Goal: Information Seeking & Learning: Learn about a topic

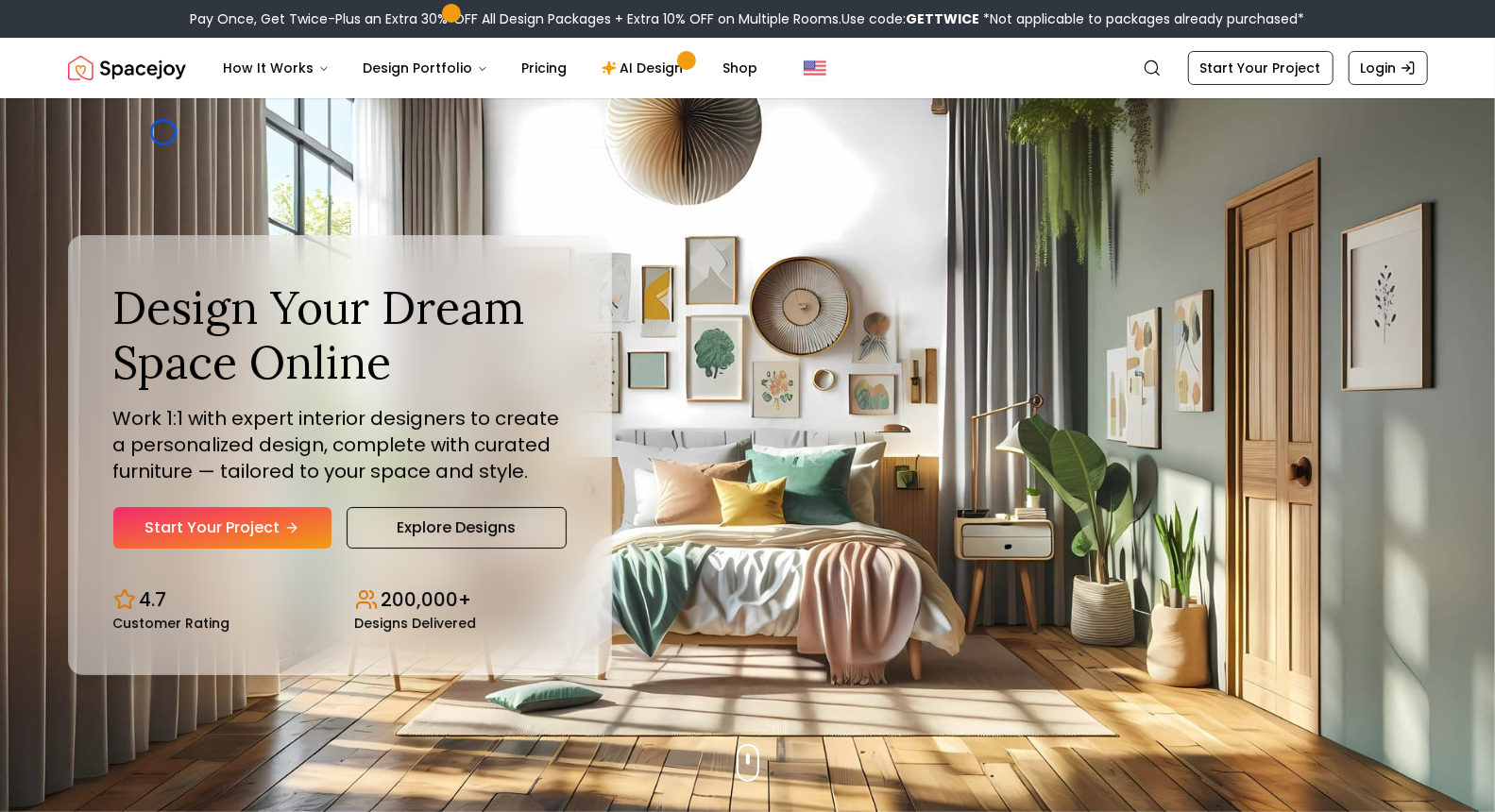
click at [164, 132] on div "Design Your Dream Space Online Work 1:1 with expert interior designers to creat…" at bounding box center [748, 454] width 1451 height 714
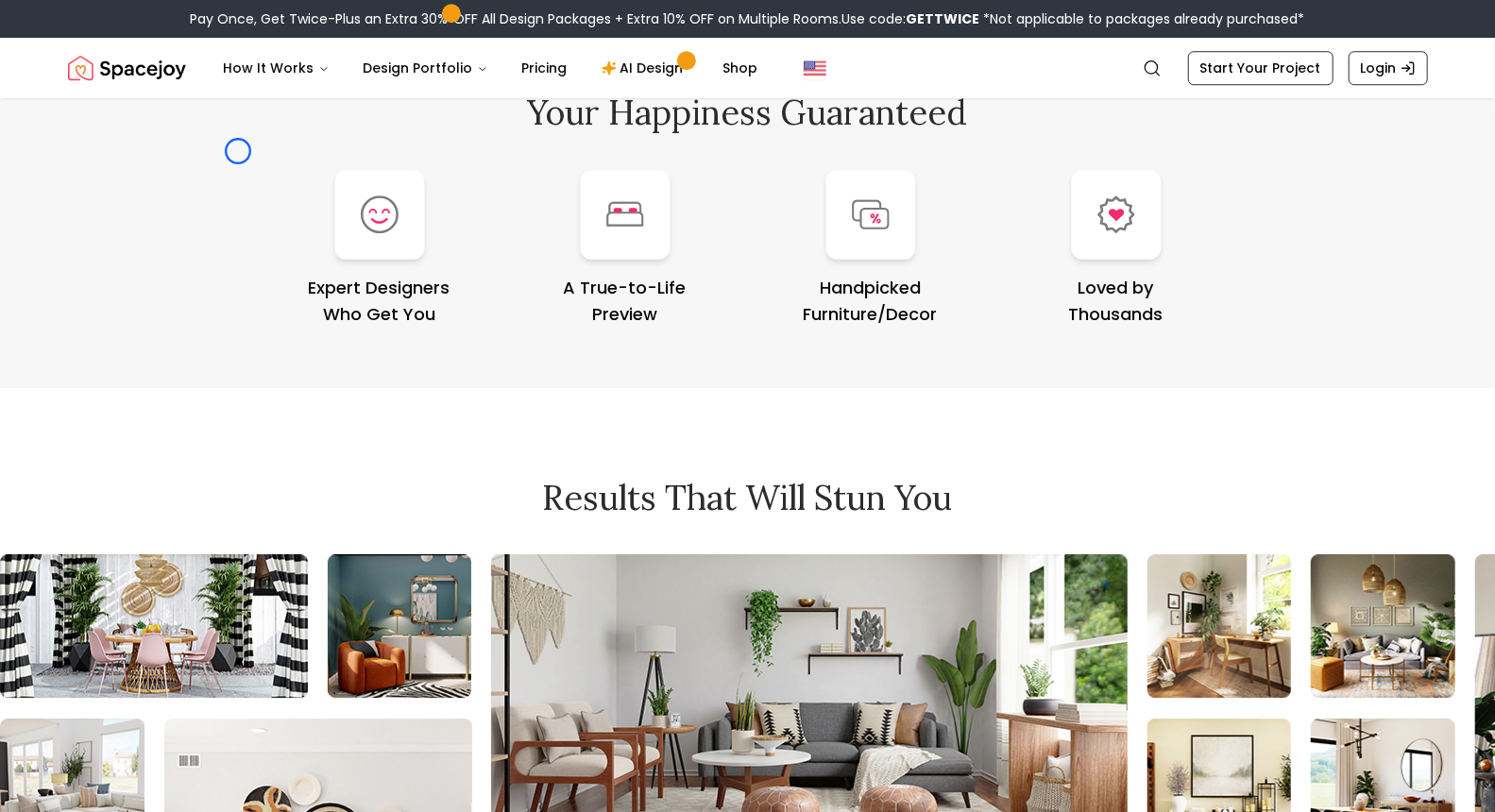
scroll to position [7855, 0]
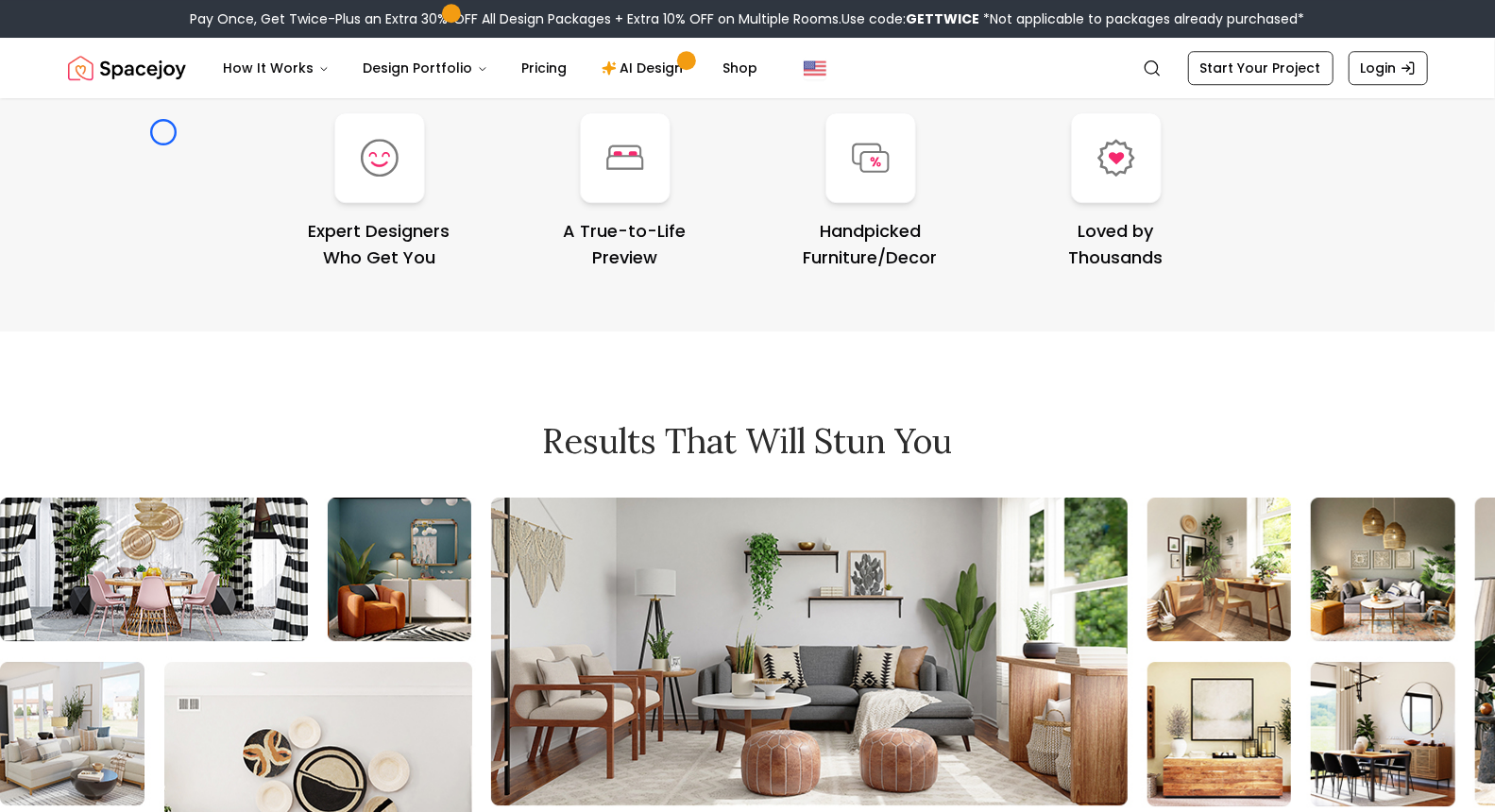
click at [164, 132] on div "Your Happiness Guaranteed Expert Designers Who Get You A True-to-Life Preview H…" at bounding box center [748, 154] width 1451 height 355
click at [102, 112] on div "Your Happiness Guaranteed Expert Designers Who Get You A True-to-Life Preview H…" at bounding box center [748, 154] width 1451 height 355
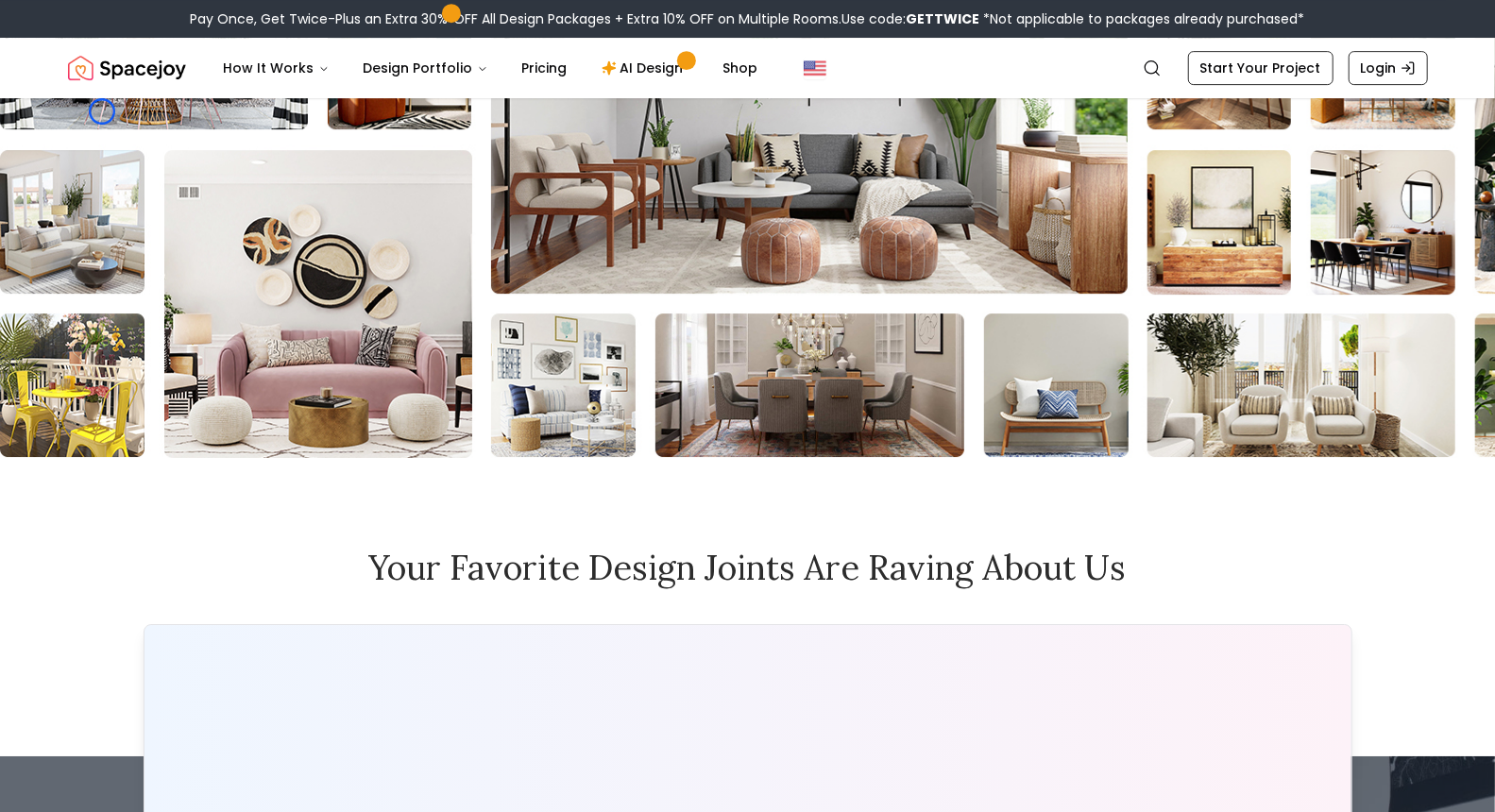
scroll to position [8404, 0]
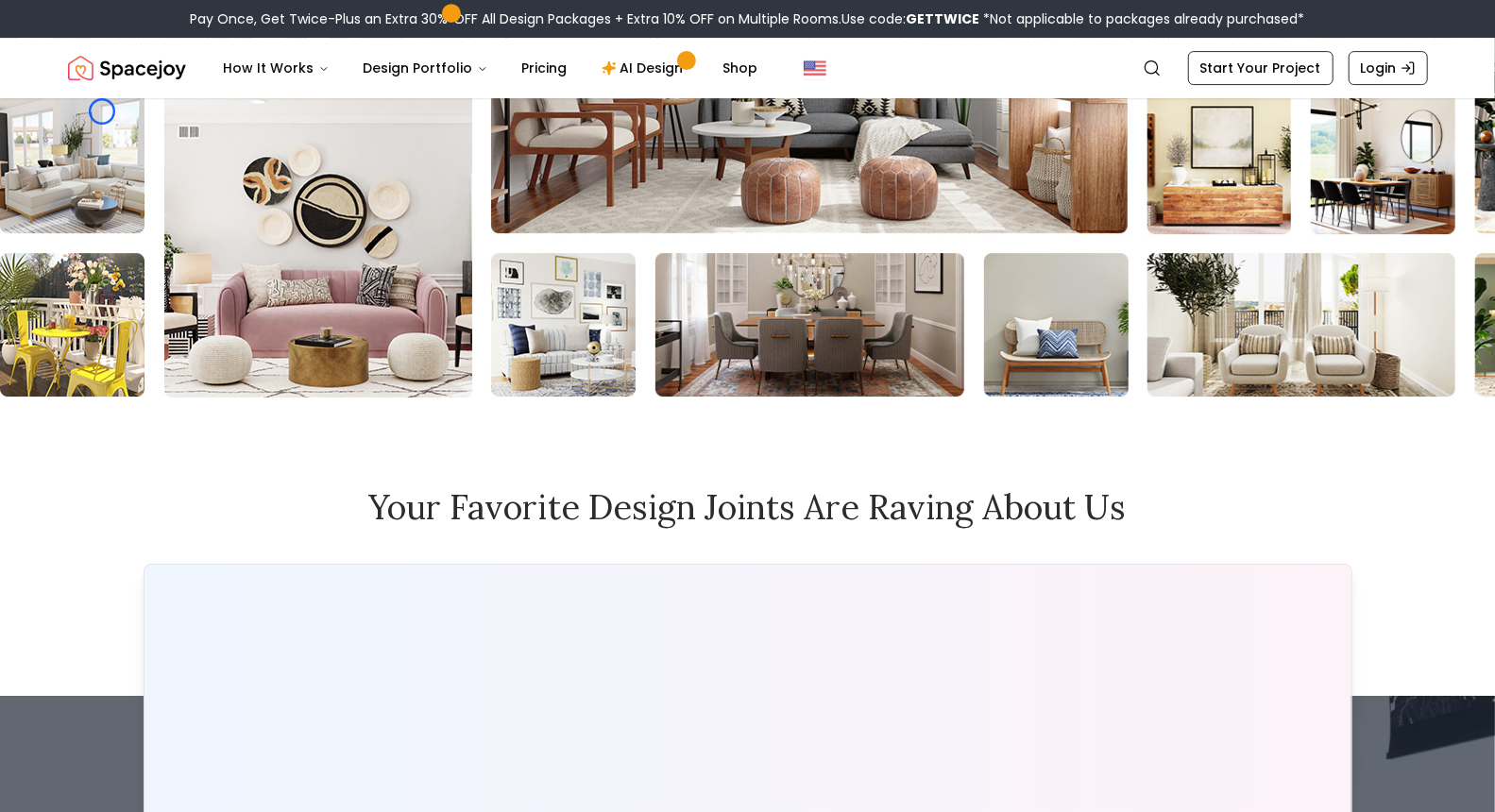
click at [102, 112] on img at bounding box center [1465, 162] width 2930 height 472
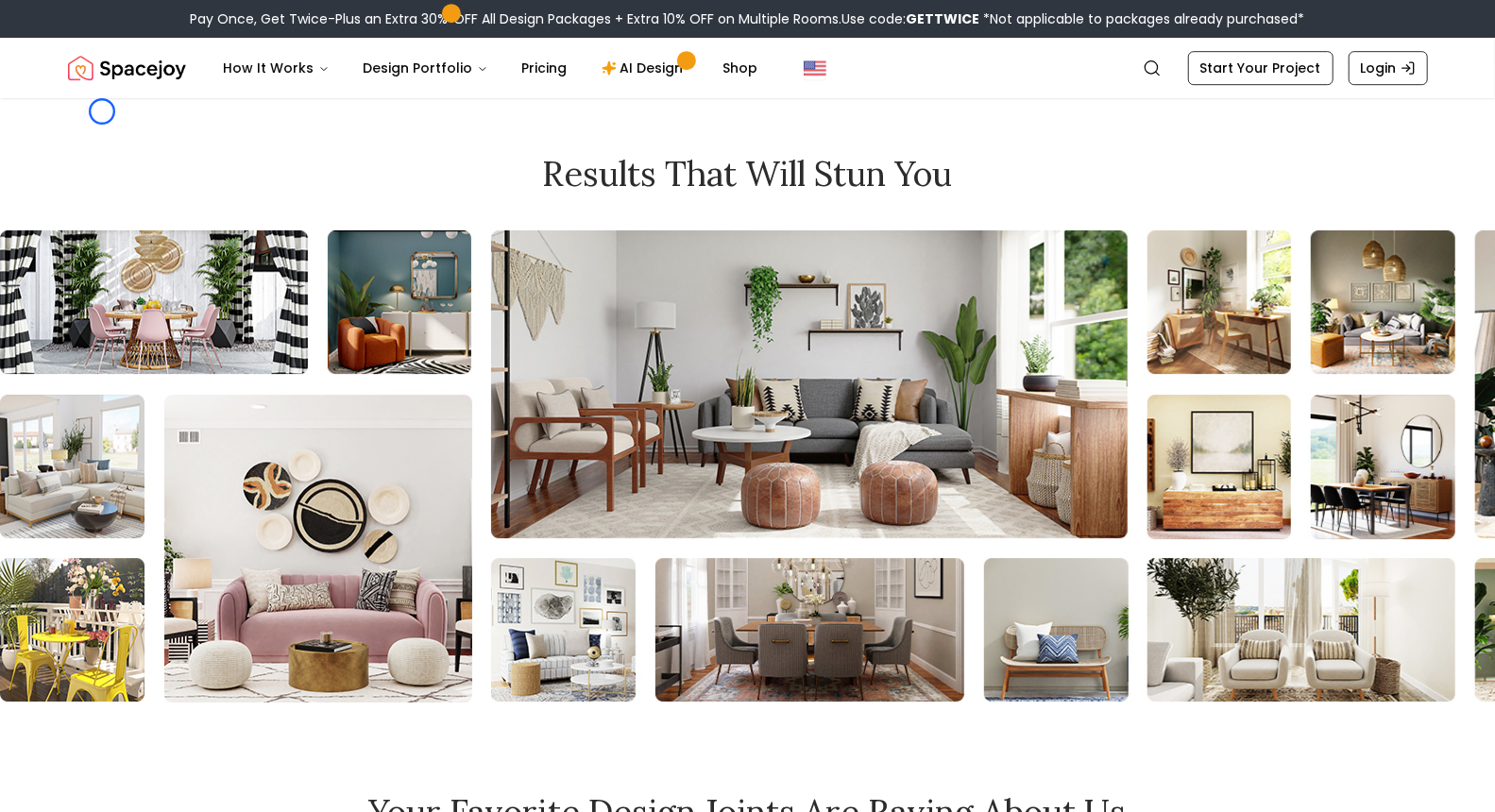
scroll to position [8065, 0]
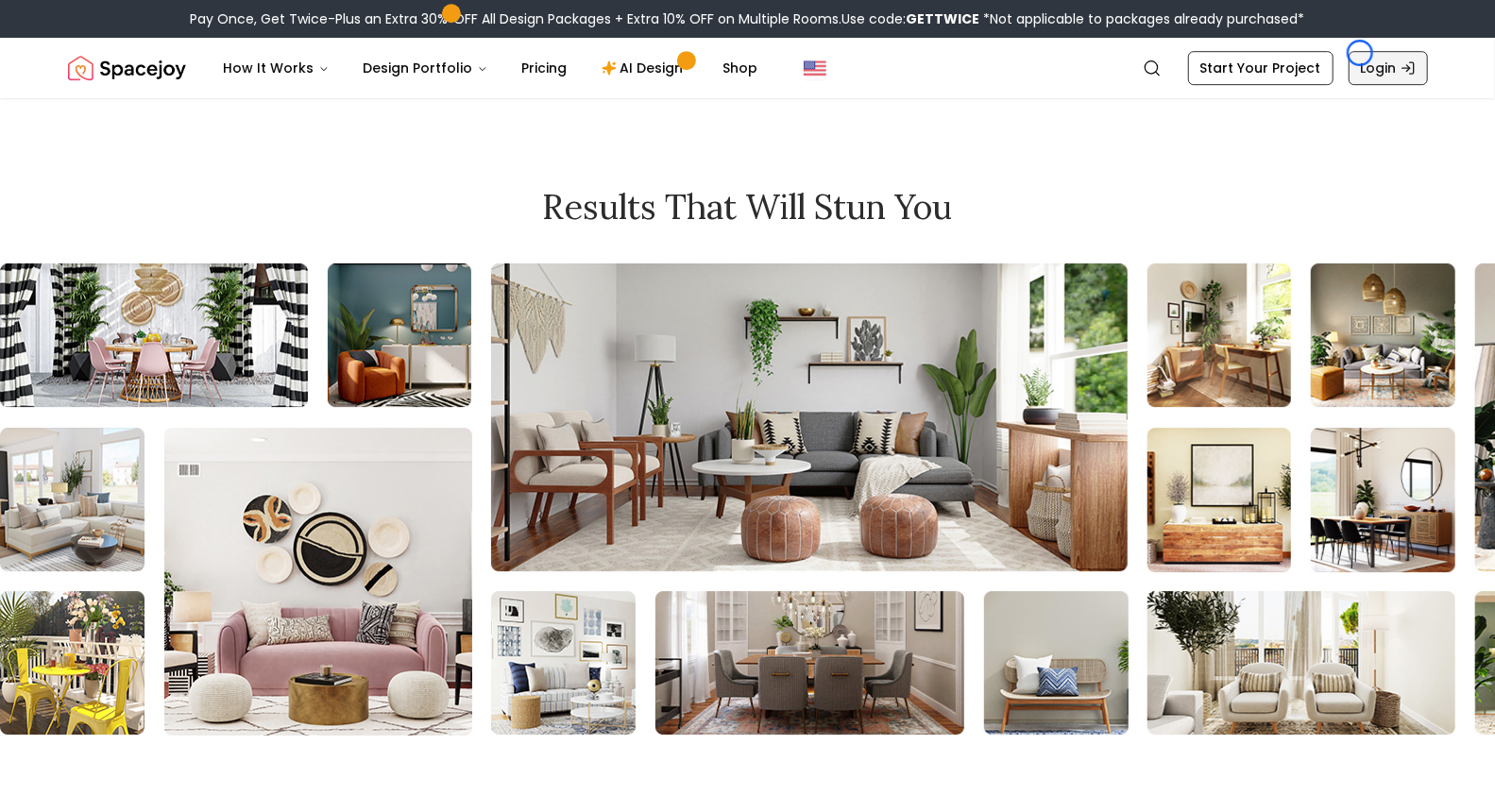
click at [1360, 53] on link "Login" at bounding box center [1387, 68] width 79 height 34
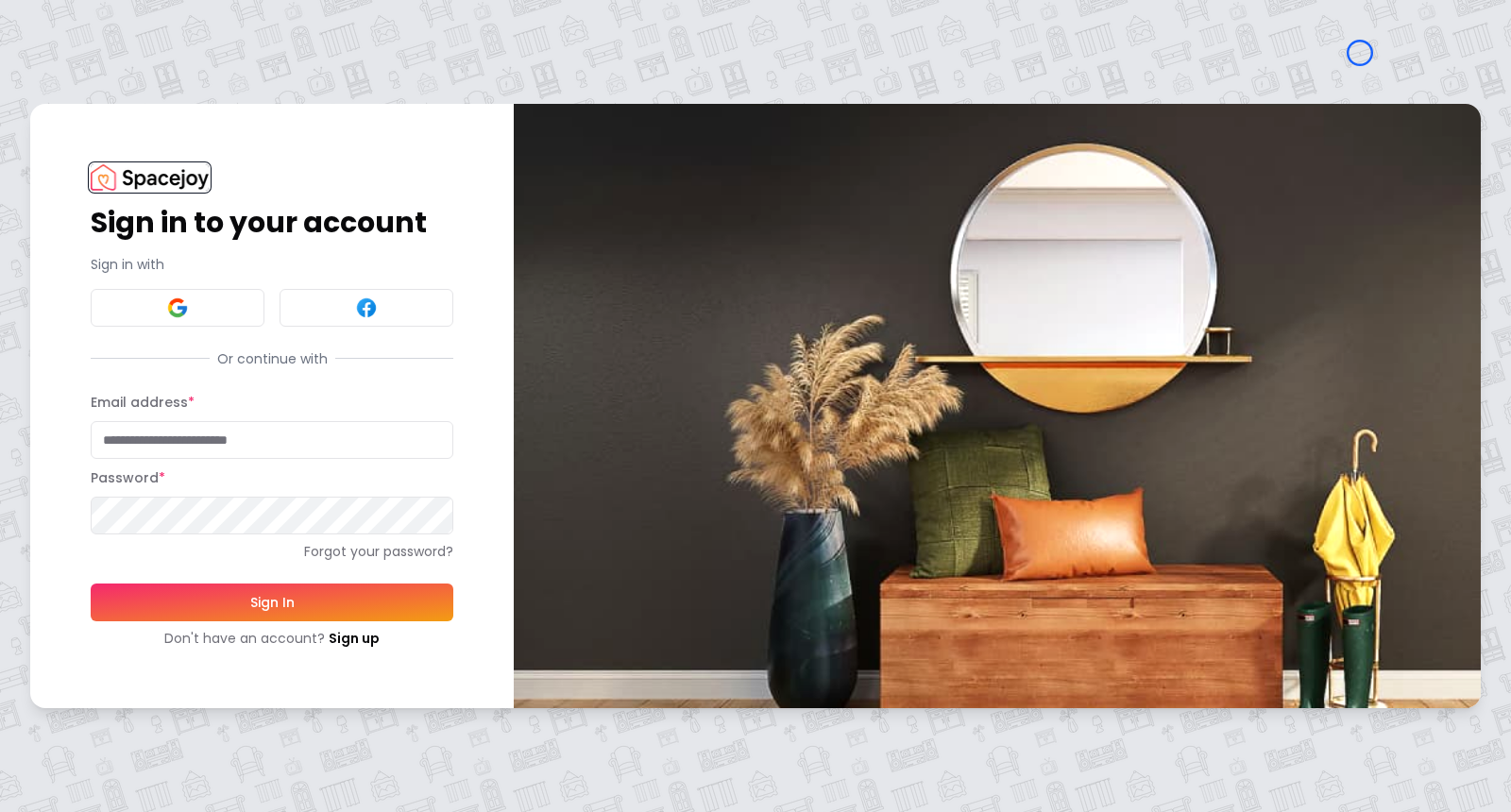
click at [136, 174] on img at bounding box center [150, 177] width 118 height 25
click at [150, 177] on img at bounding box center [150, 177] width 118 height 25
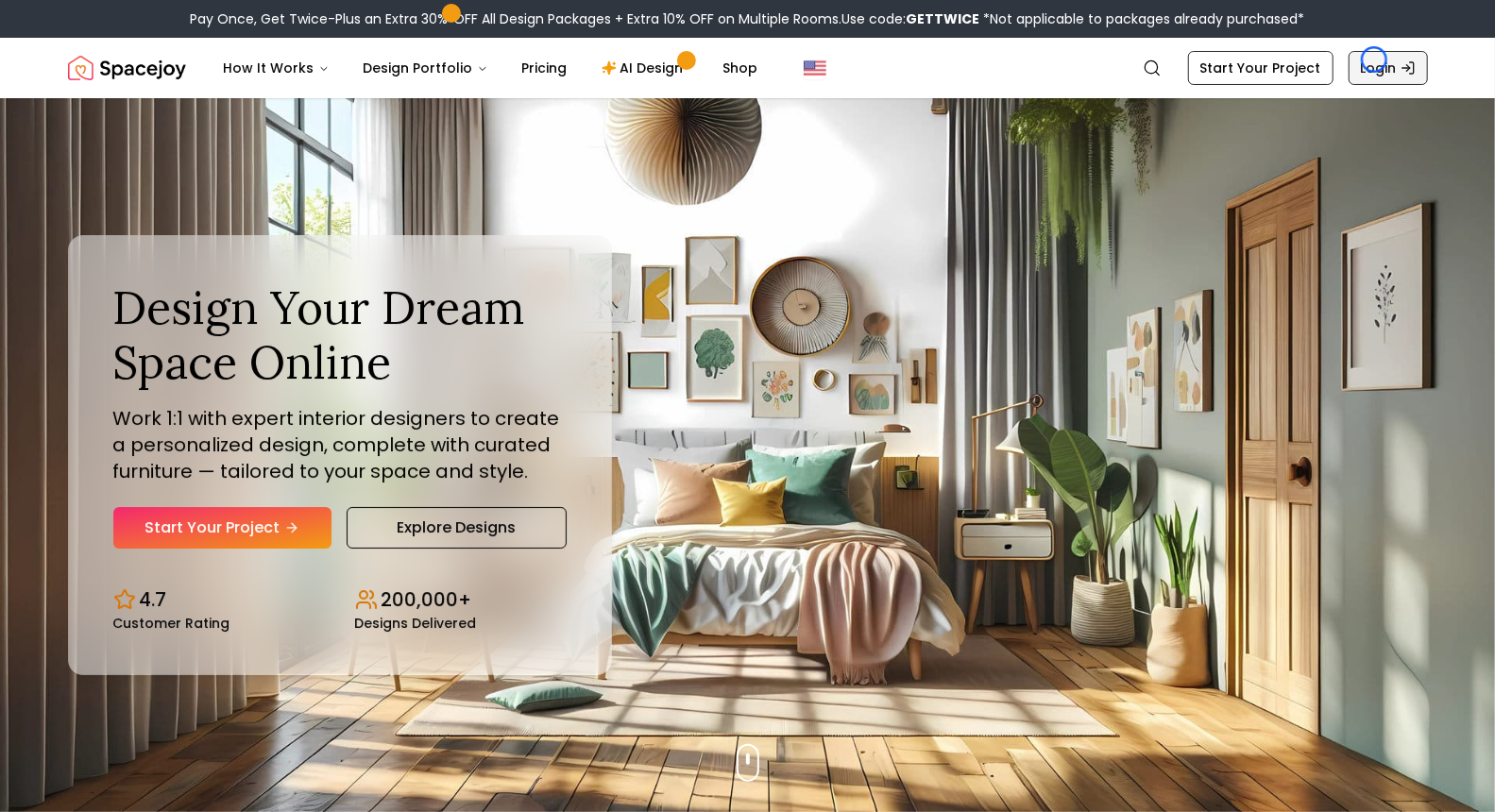
click at [1374, 60] on link "Login" at bounding box center [1387, 68] width 79 height 34
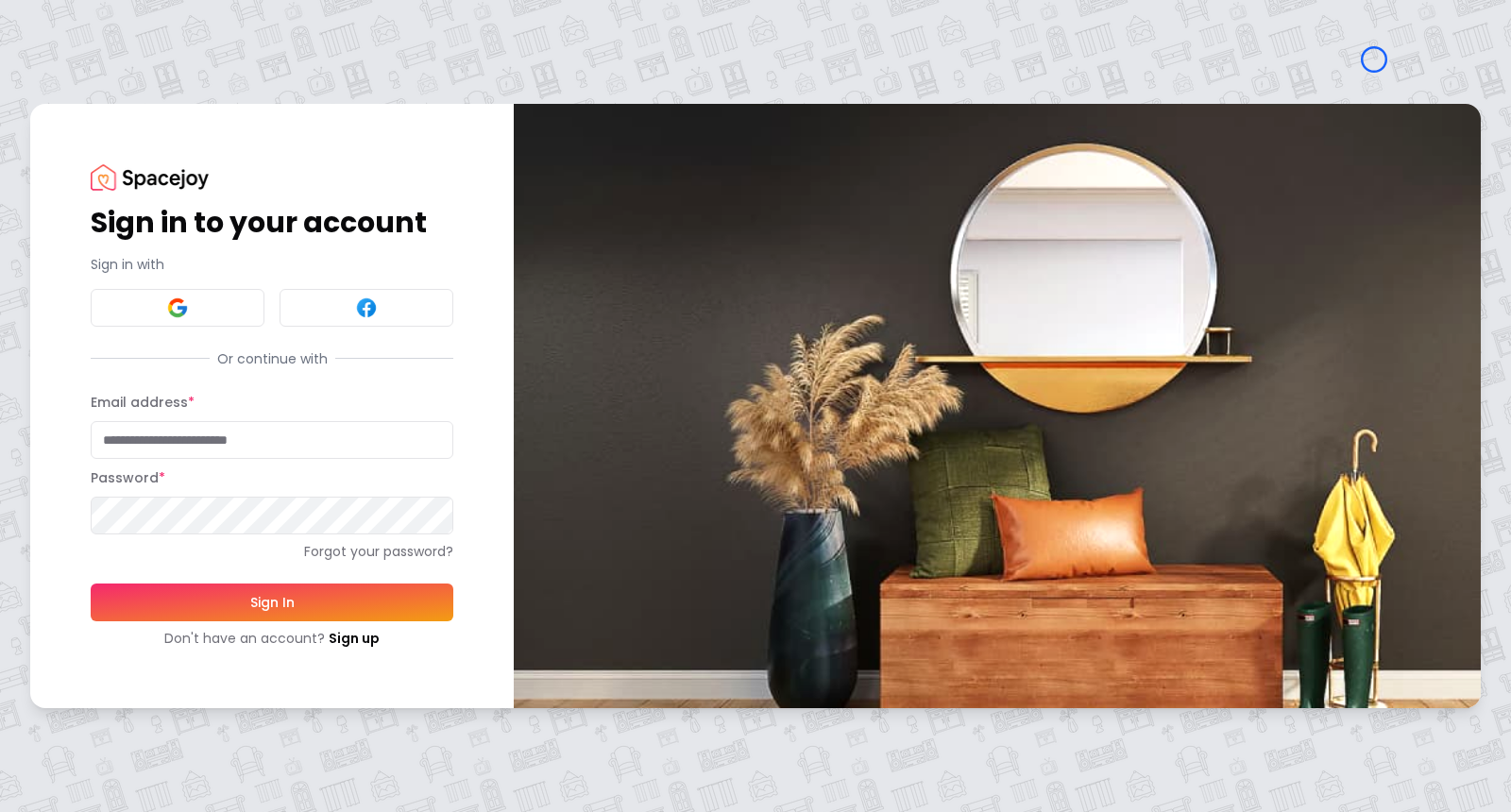
click at [118, 146] on div "Sign in to your account Sign in with Or continue with Email address * Password …" at bounding box center [272, 406] width 484 height 603
click at [122, 173] on img at bounding box center [150, 177] width 118 height 25
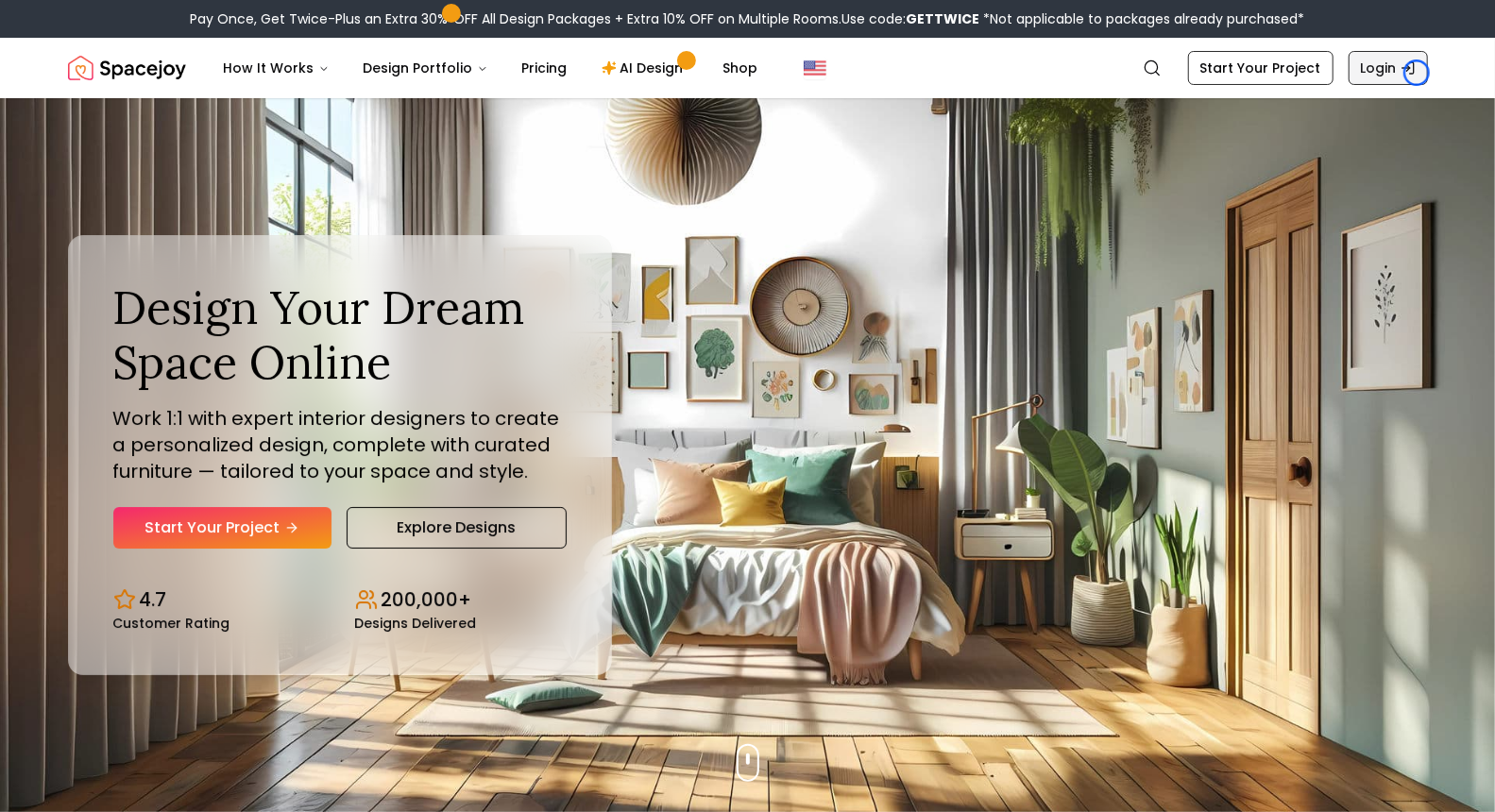
click at [1417, 72] on link "Login" at bounding box center [1387, 68] width 79 height 34
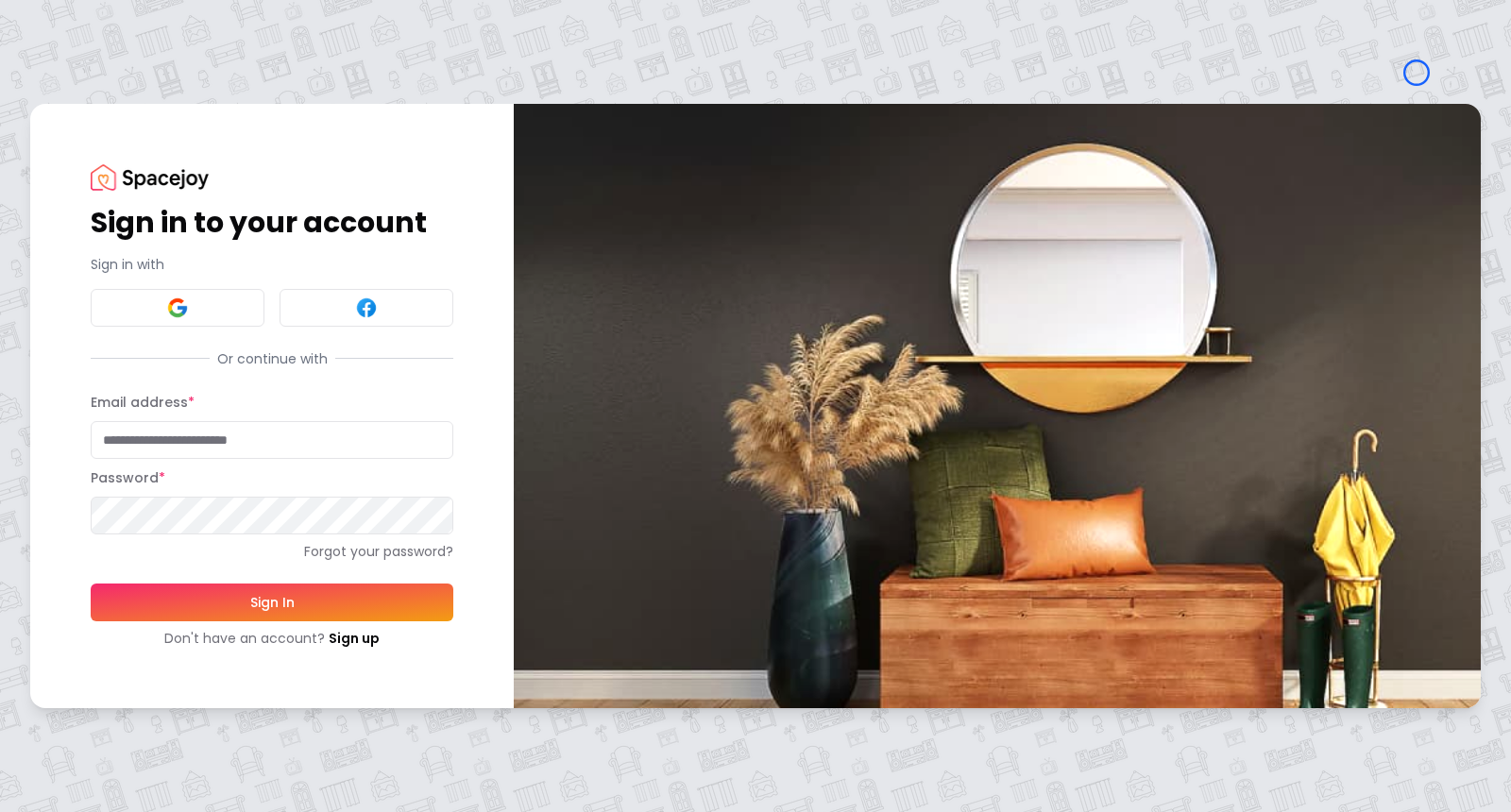
click at [105, 94] on div "Sign in to your account Sign in with Or continue with Email address * Password …" at bounding box center [756, 406] width 1511 height 812
click at [128, 171] on img at bounding box center [150, 177] width 118 height 25
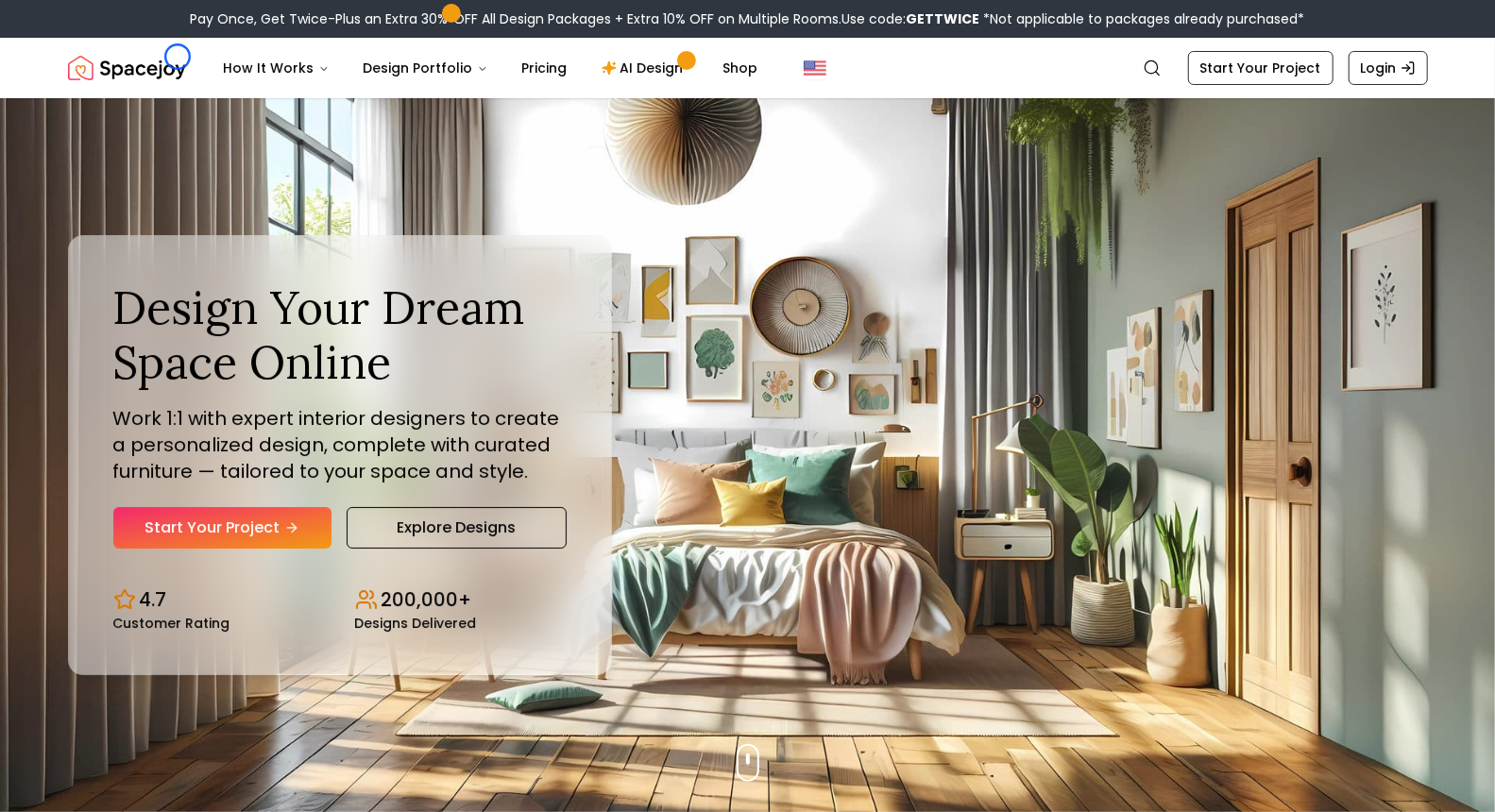
click at [177, 57] on img "Spacejoy" at bounding box center [126, 68] width 118 height 38
click at [136, 111] on div "Design Your Dream Space Online Work 1:1 with expert interior designers to creat…" at bounding box center [748, 454] width 1451 height 714
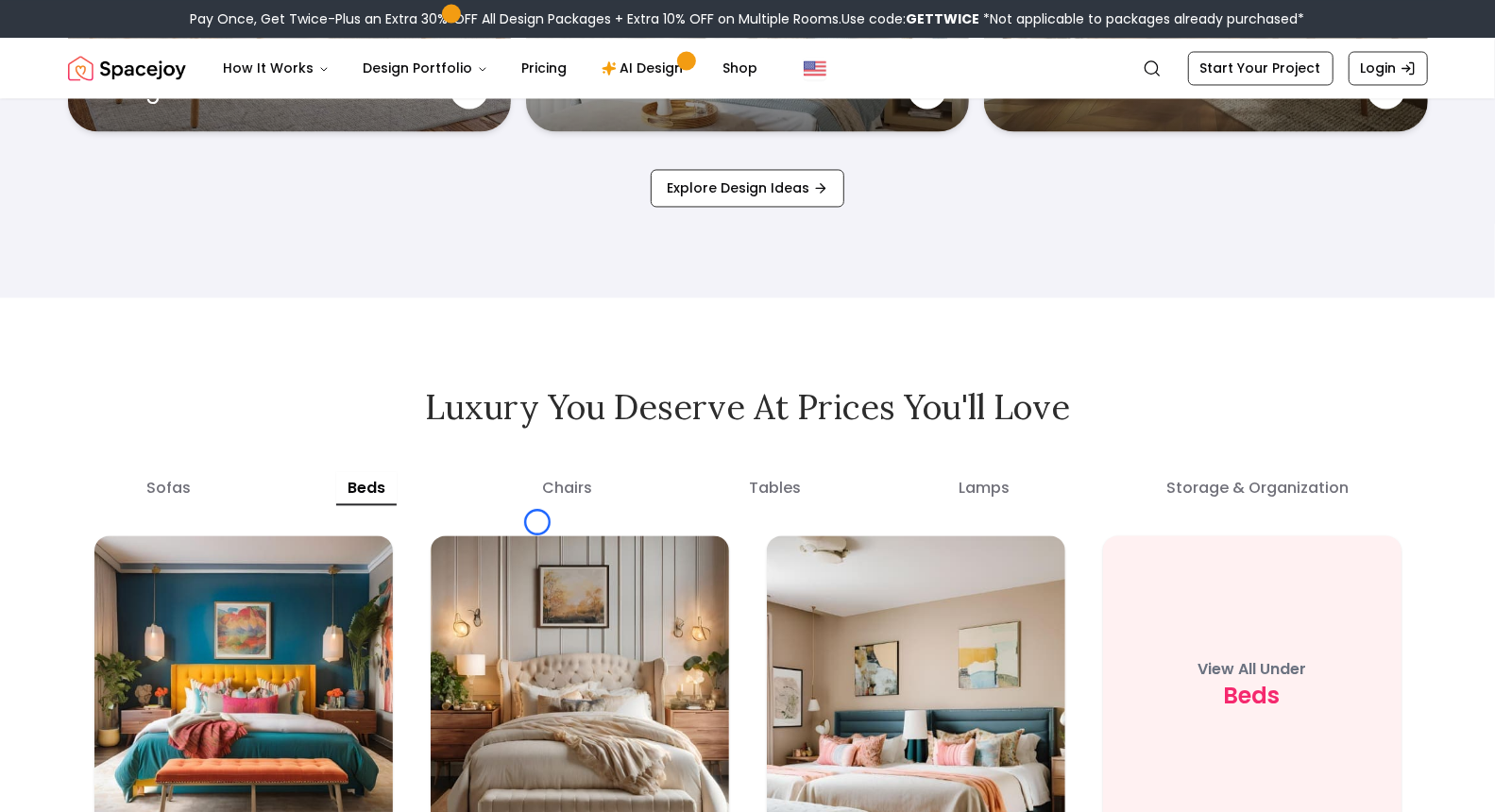
scroll to position [6764, 0]
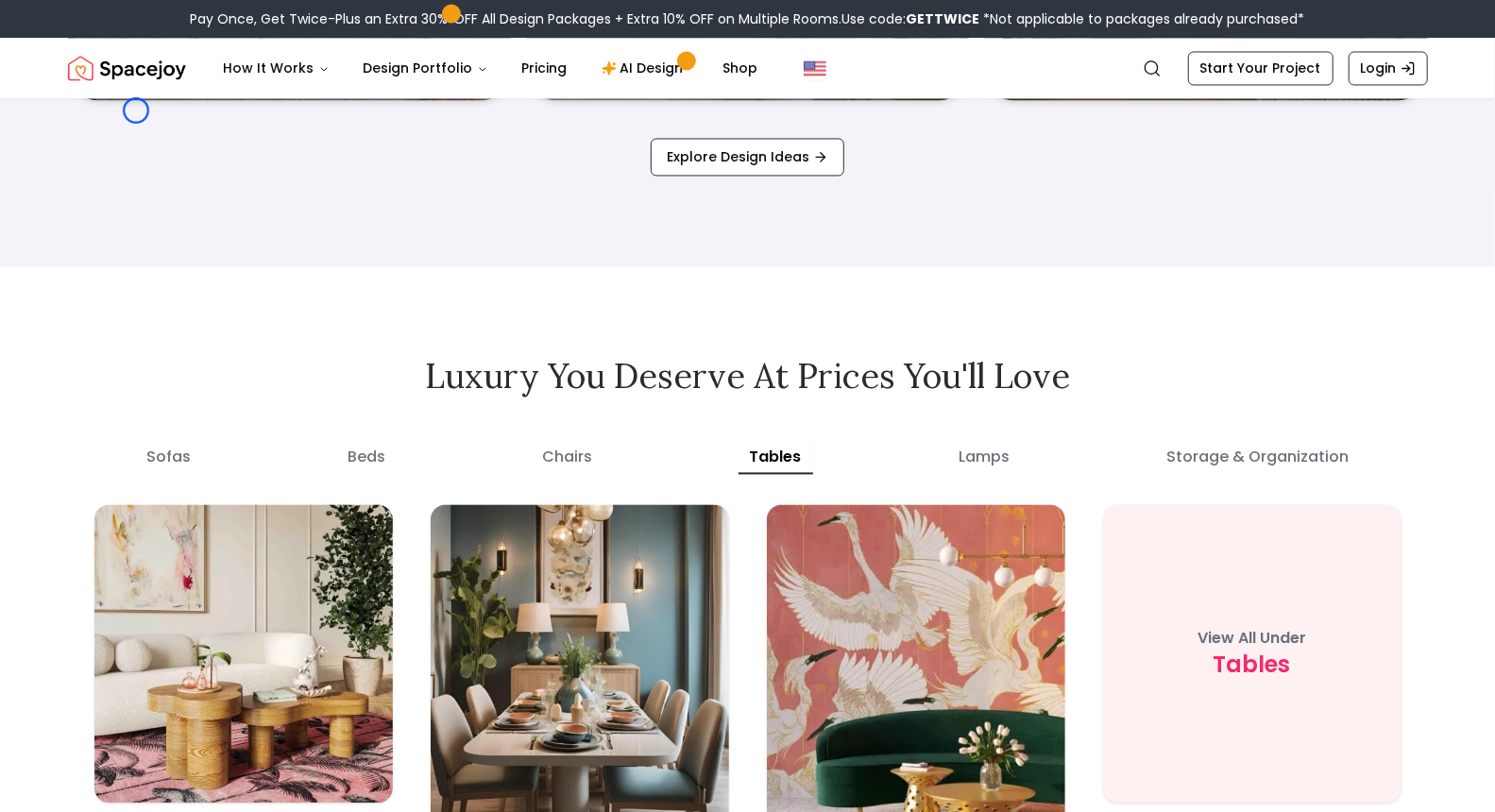
scroll to position [10528, 0]
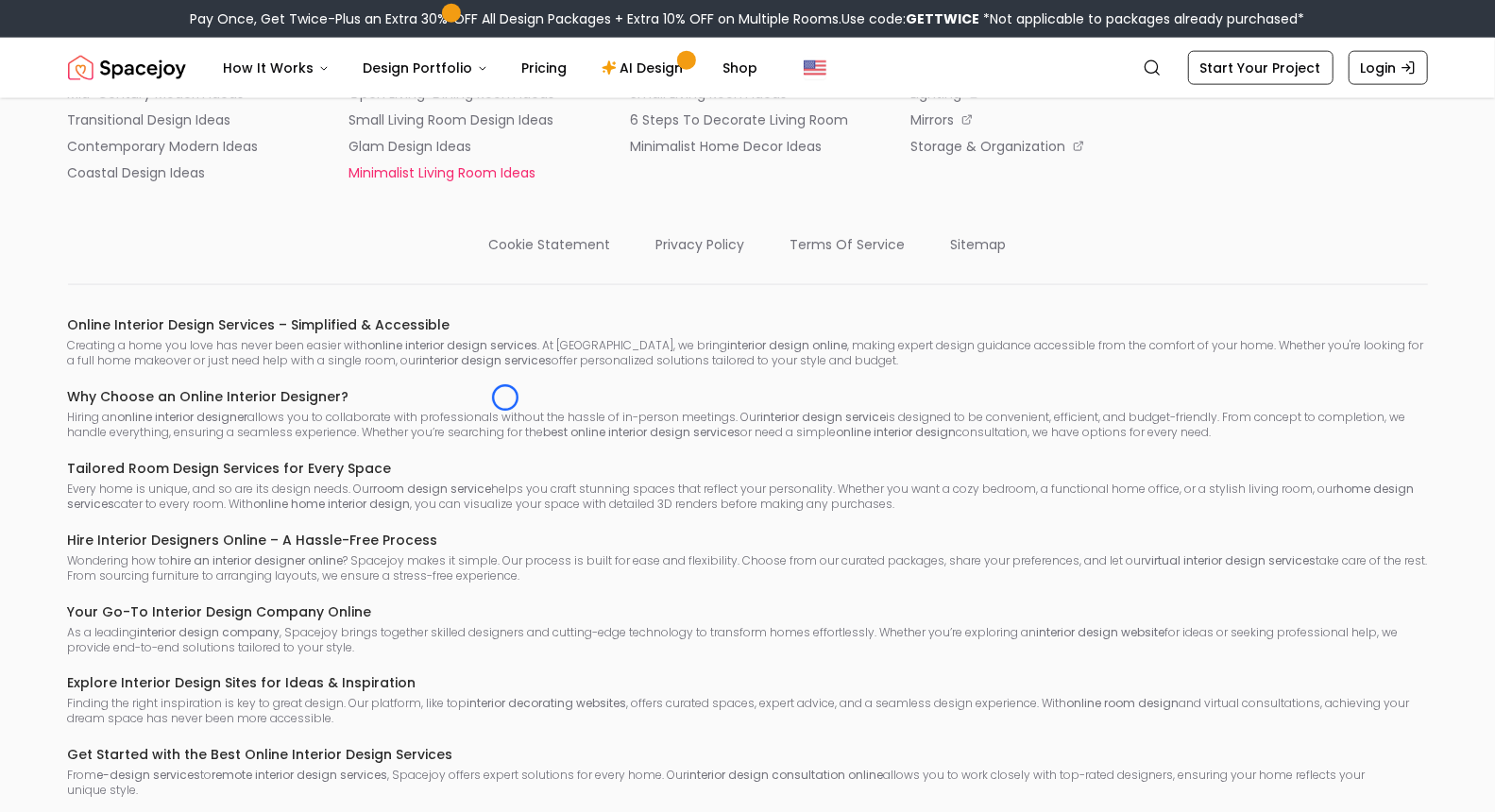
click at [506, 182] on p "minimalist living room ideas" at bounding box center [442, 172] width 187 height 19
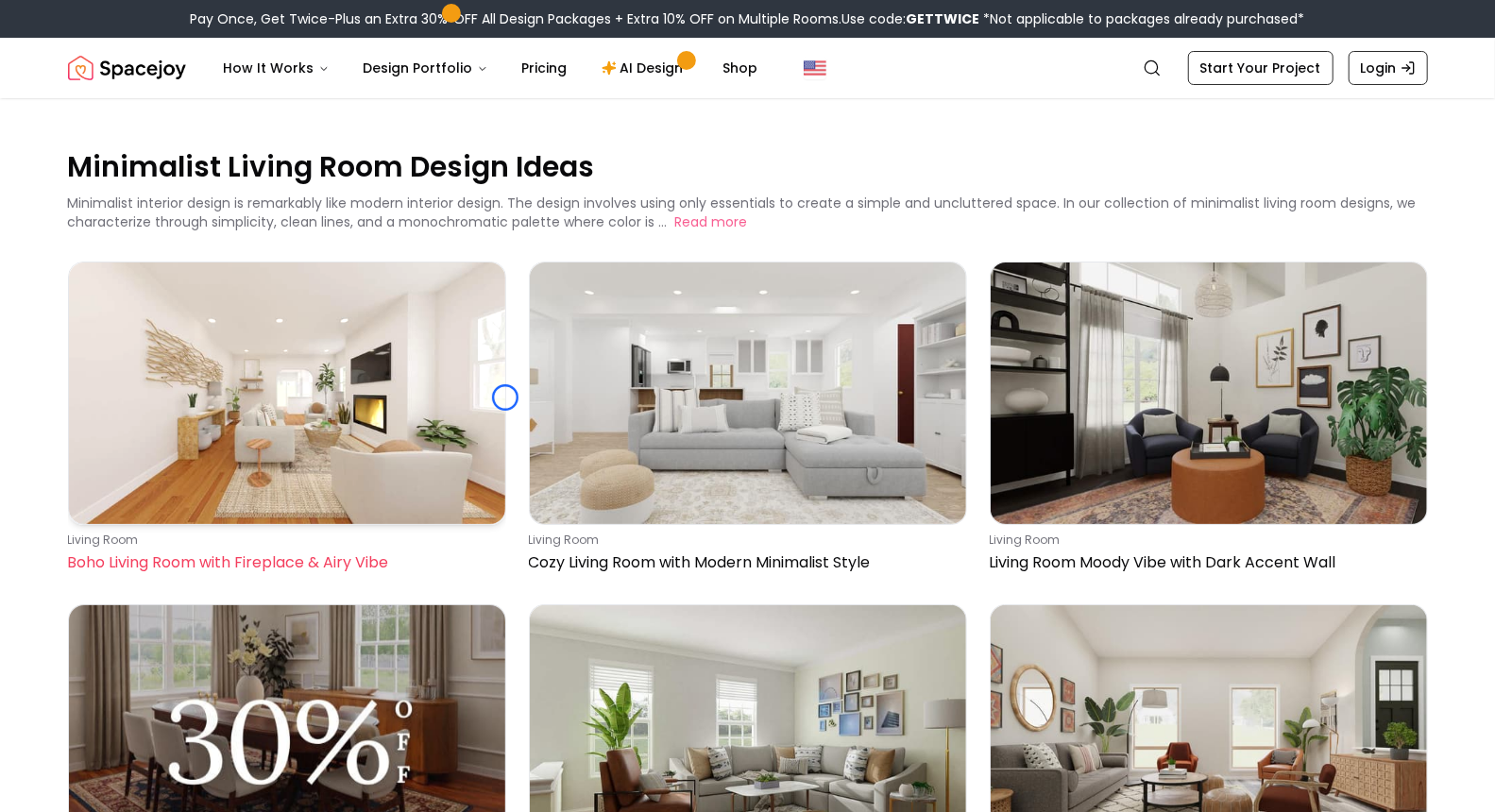
click at [506, 398] on div at bounding box center [286, 393] width 438 height 263
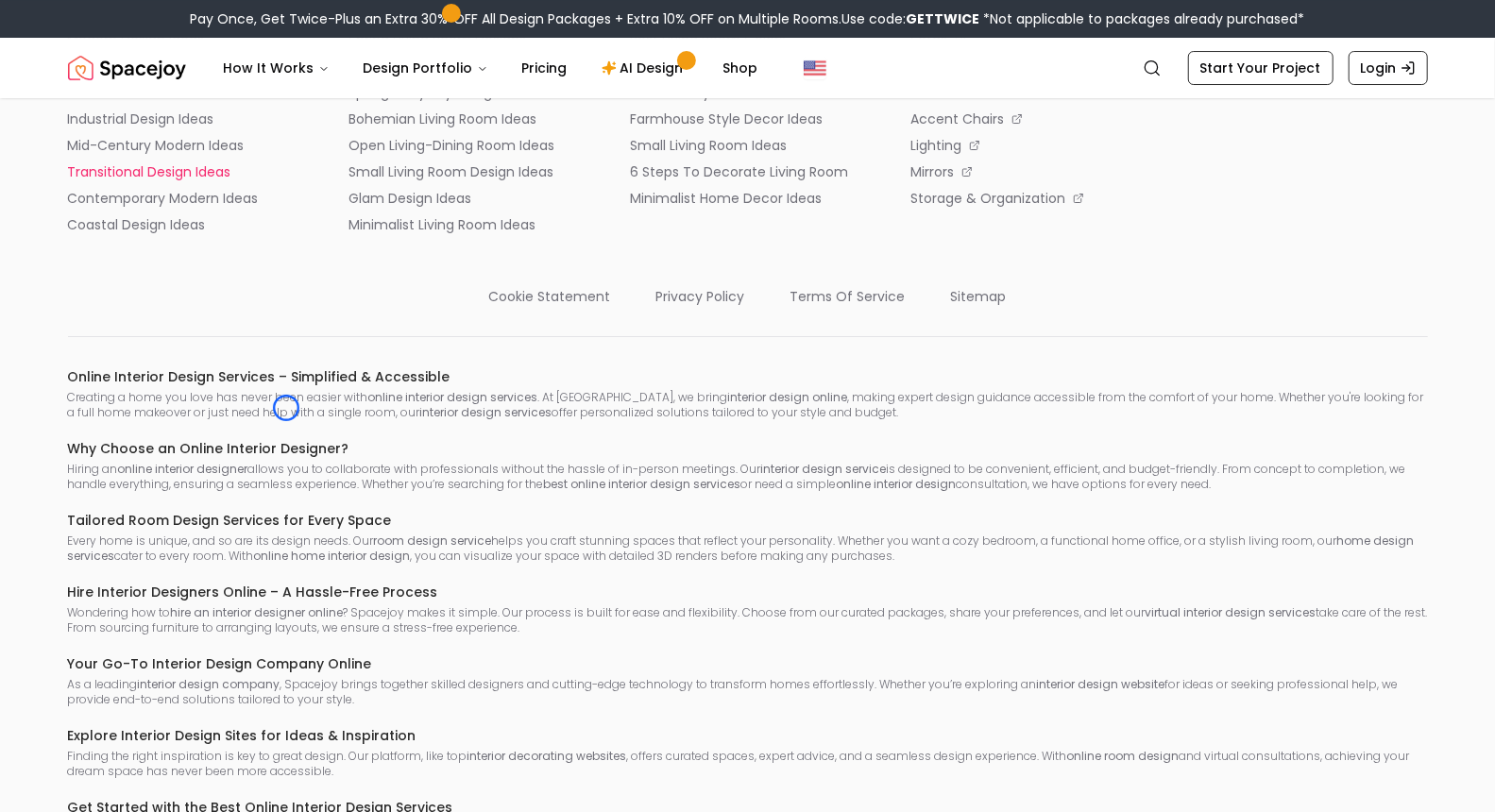
click at [286, 181] on li "transitional design ideas" at bounding box center [185, 171] width 236 height 19
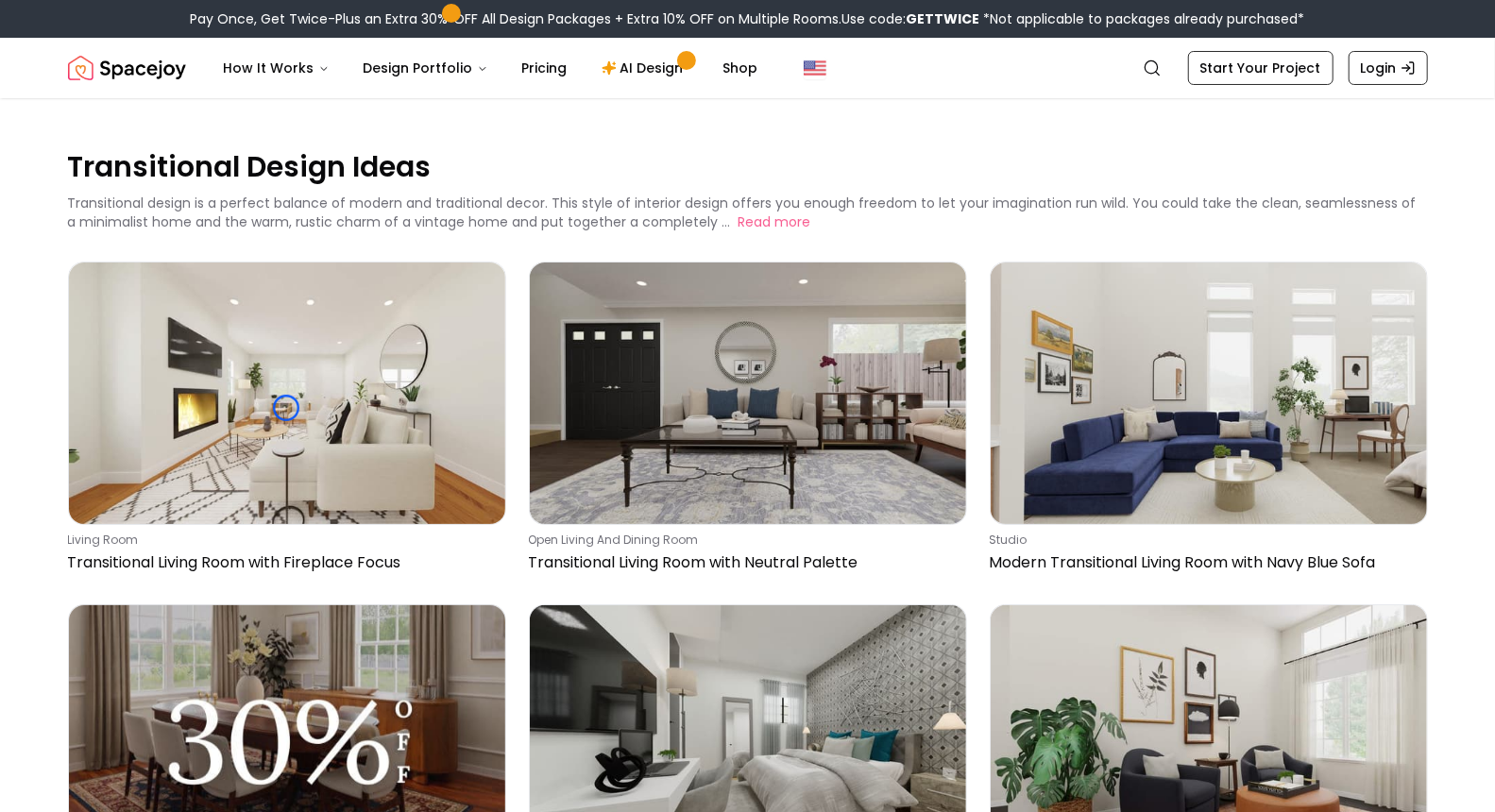
scroll to position [4209, 0]
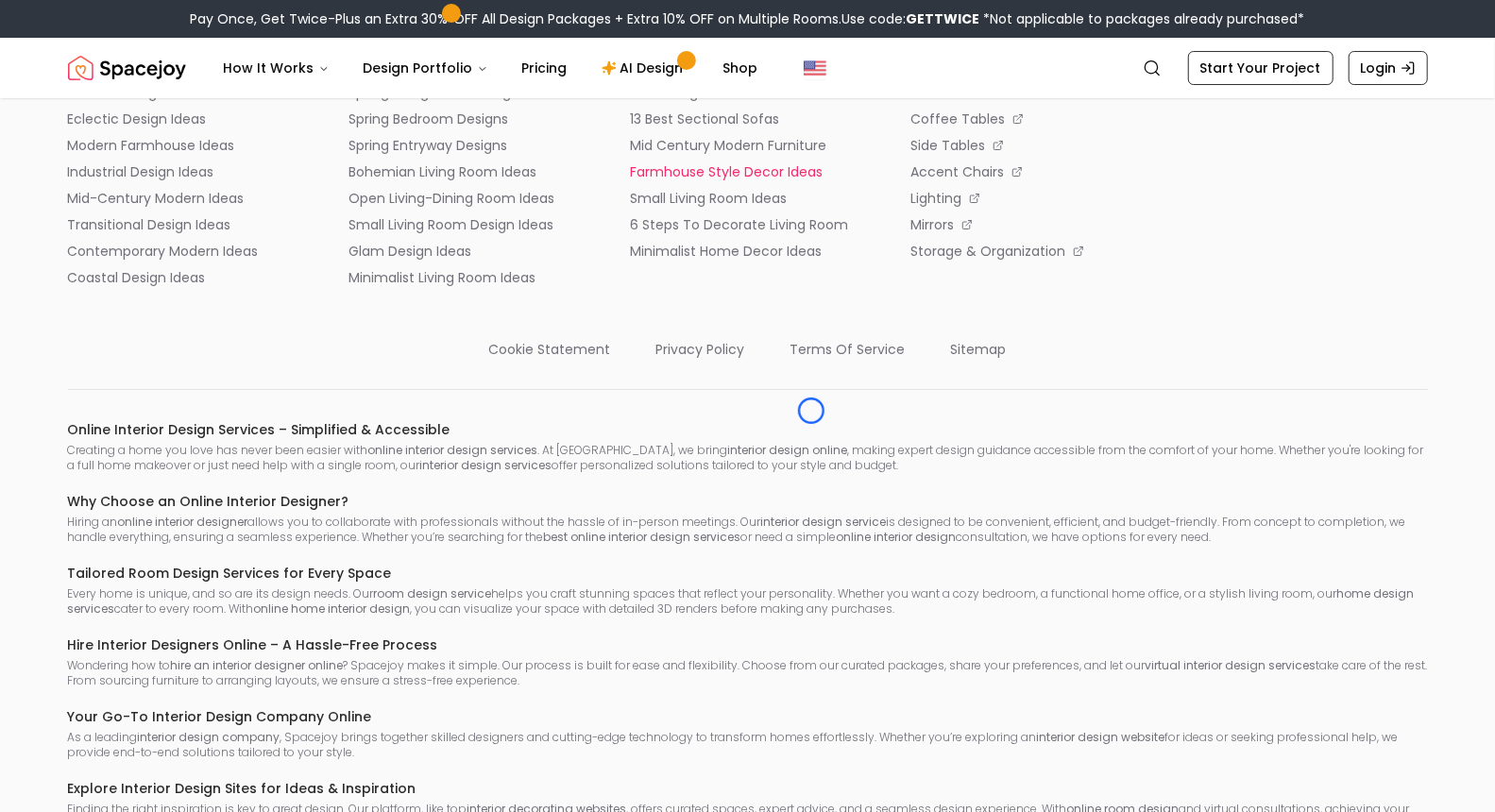
click at [811, 181] on p "farmhouse style decor ideas" at bounding box center [726, 171] width 193 height 19
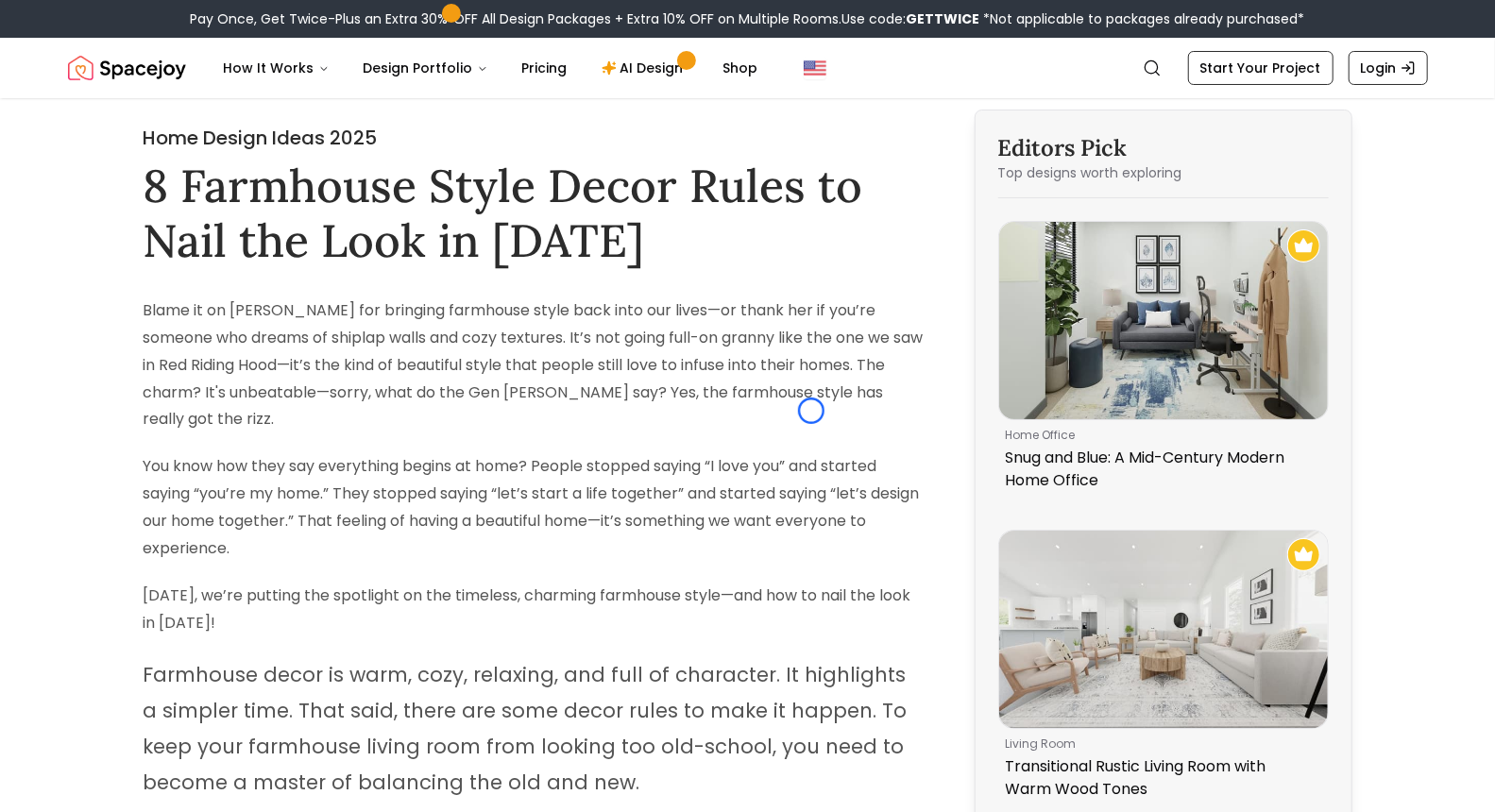
click at [811, 410] on p "Blame it on Joanna Gaines for bringing farmhouse style back into our lives—or t…" at bounding box center [535, 365] width 782 height 136
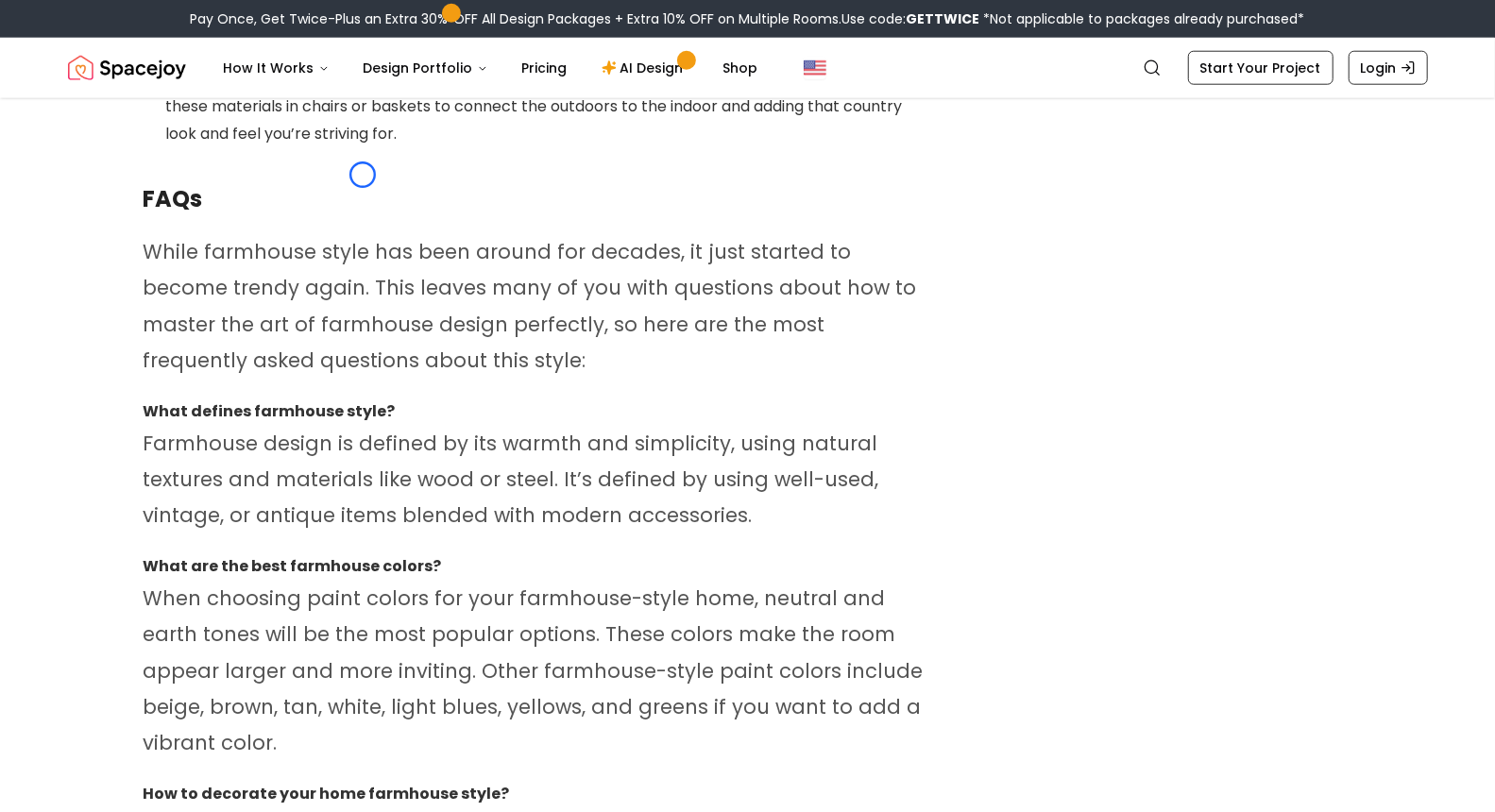
scroll to position [10284, 0]
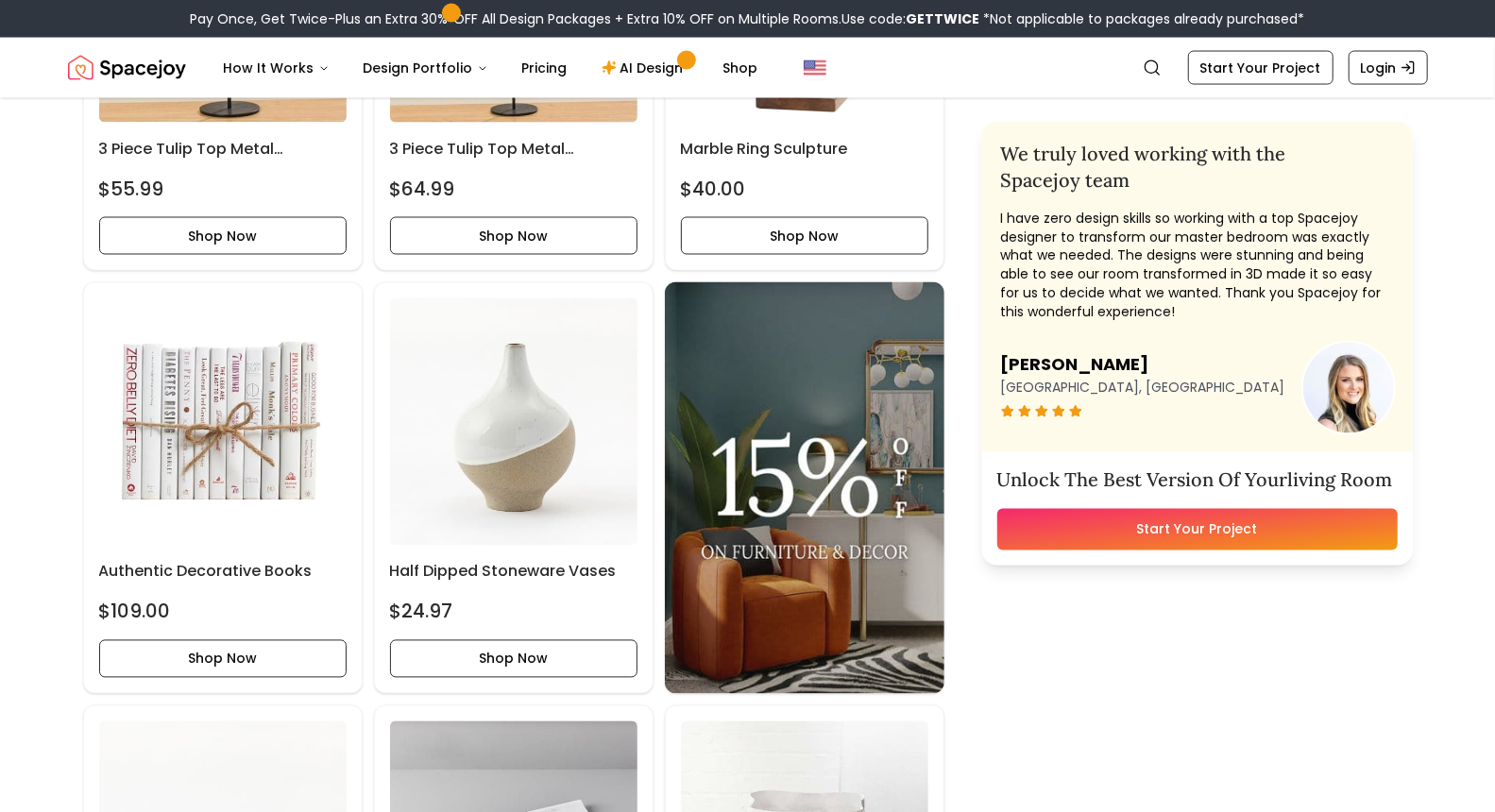
scroll to position [6579, 0]
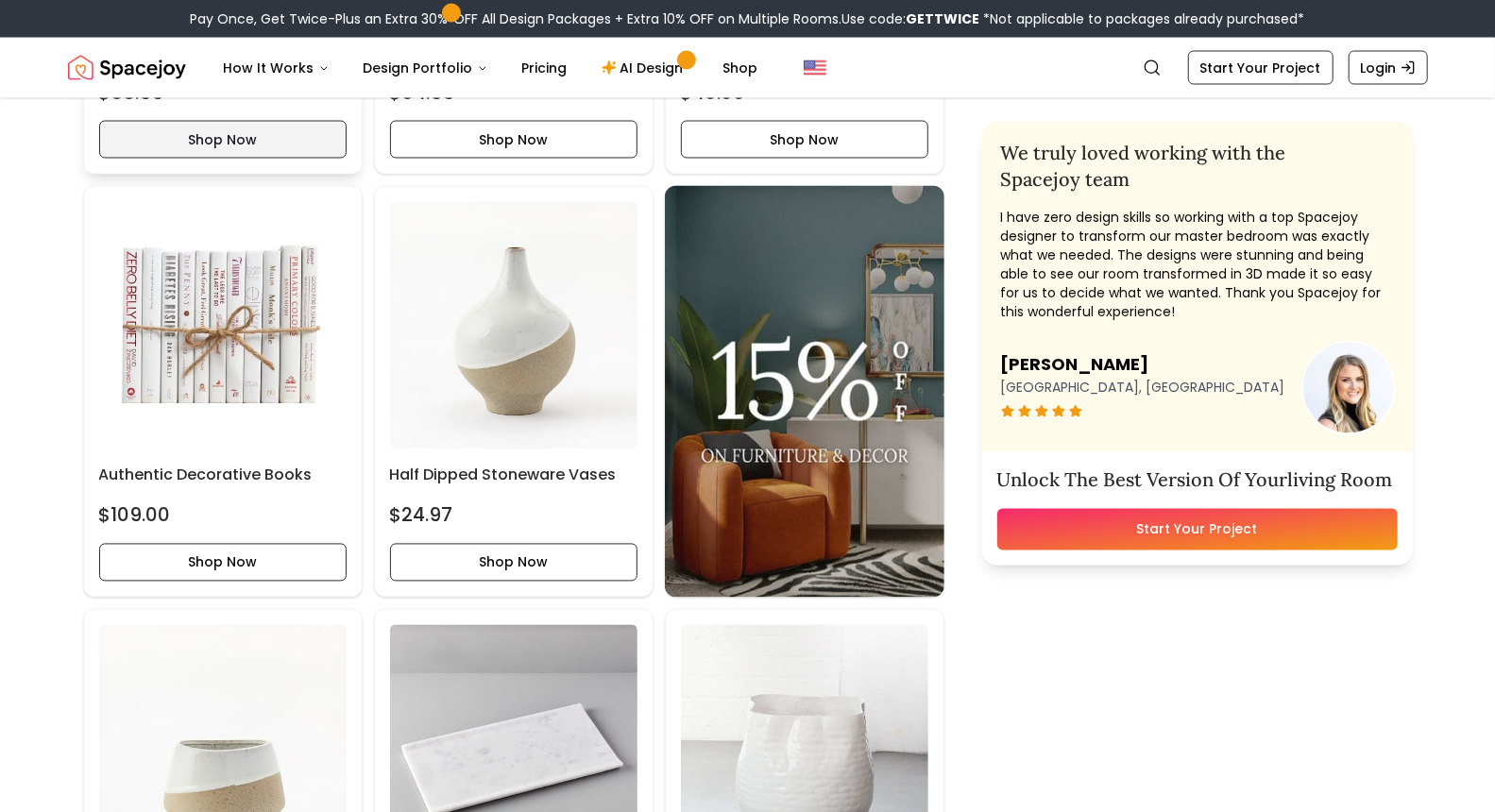
click at [138, 122] on button "Shop Now" at bounding box center [222, 139] width 248 height 38
